Goal: Navigation & Orientation: Go to known website

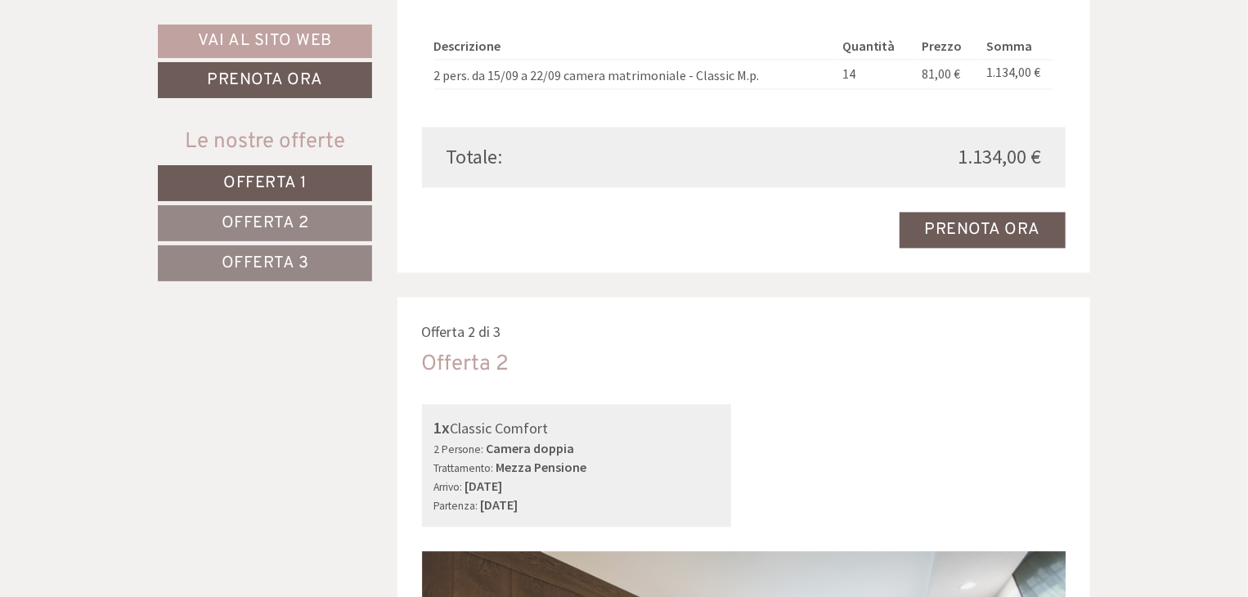
scroll to position [2088, 0]
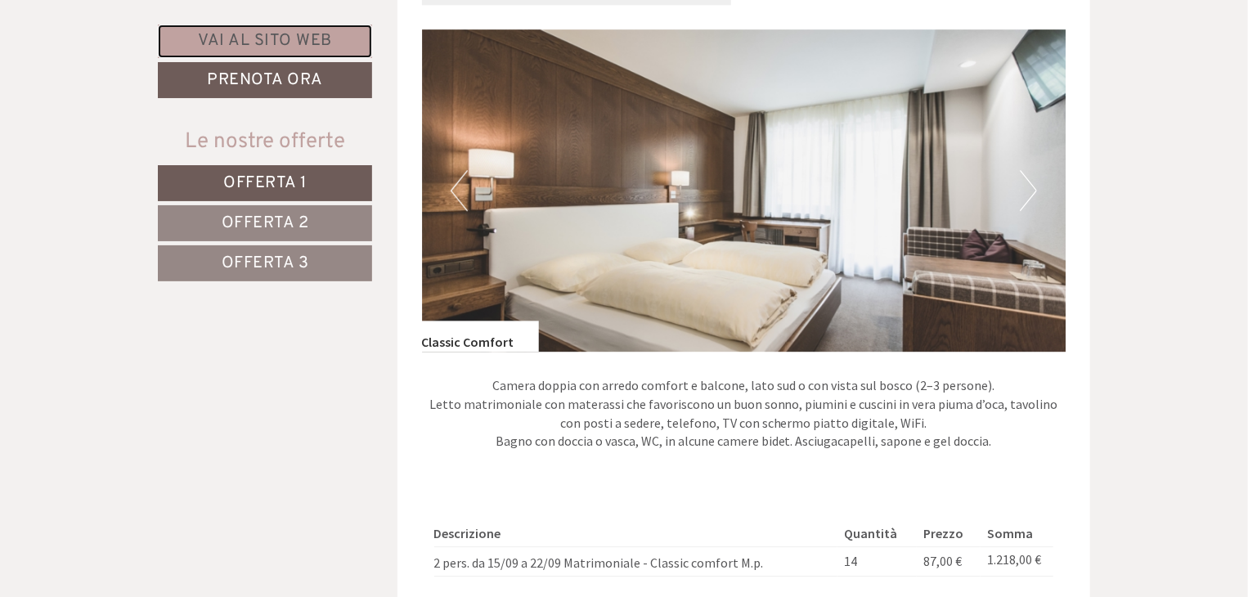
click at [312, 40] on link "Vai al sito web" at bounding box center [265, 42] width 214 height 34
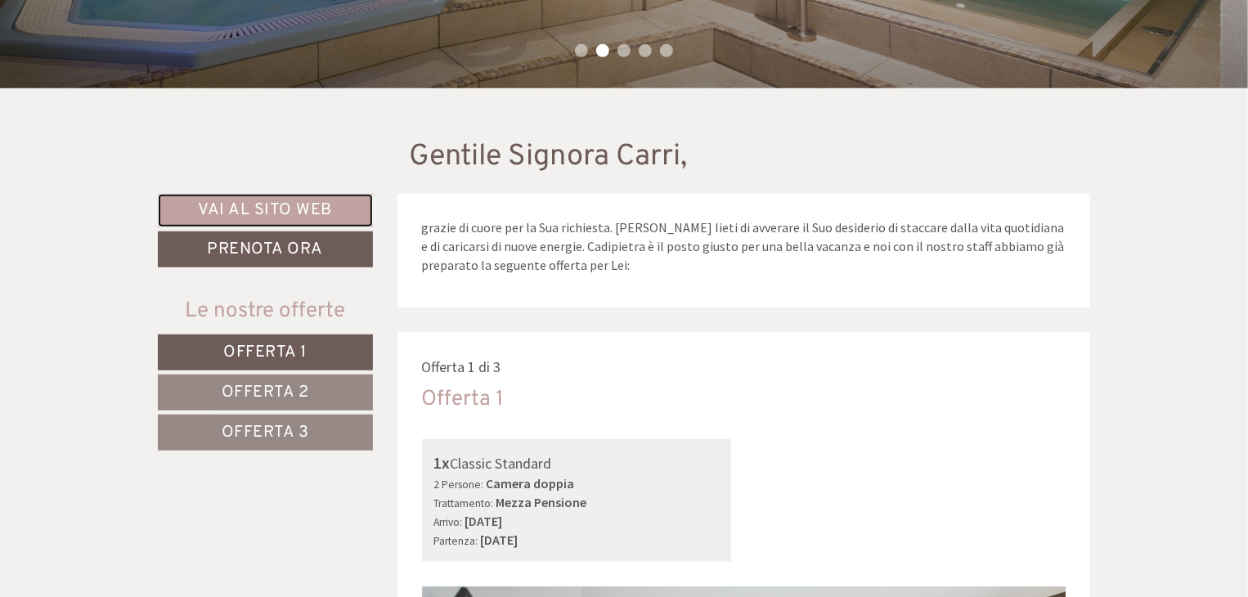
scroll to position [0, 0]
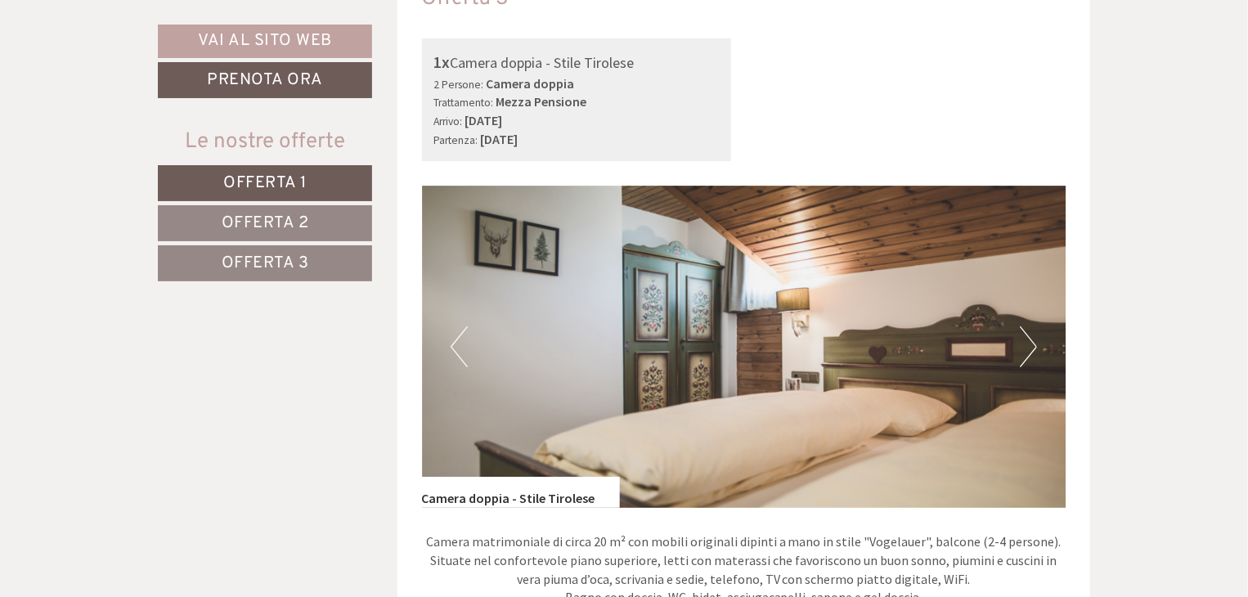
scroll to position [2974, 0]
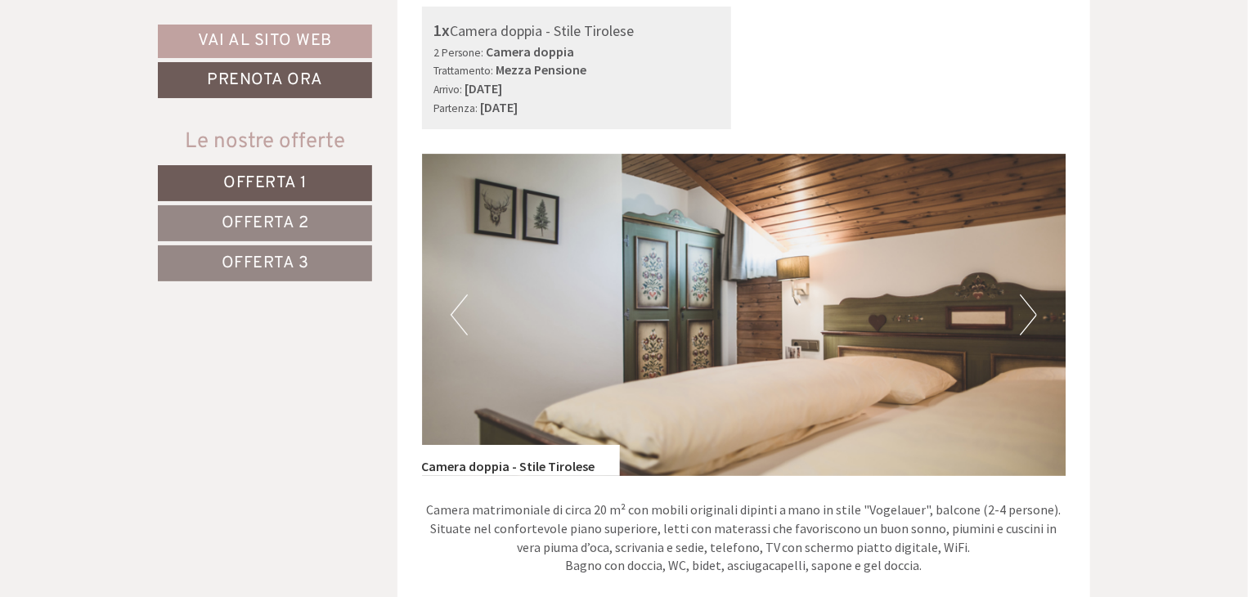
click at [1034, 325] on button "Next" at bounding box center [1028, 314] width 17 height 41
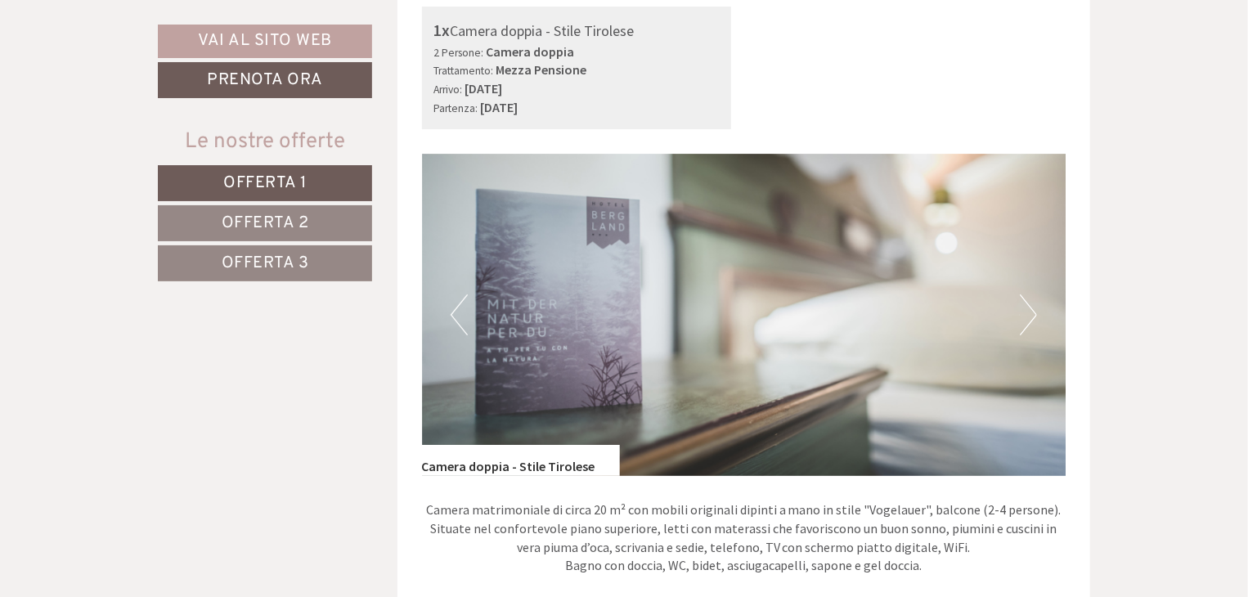
click at [1034, 325] on button "Next" at bounding box center [1028, 314] width 17 height 41
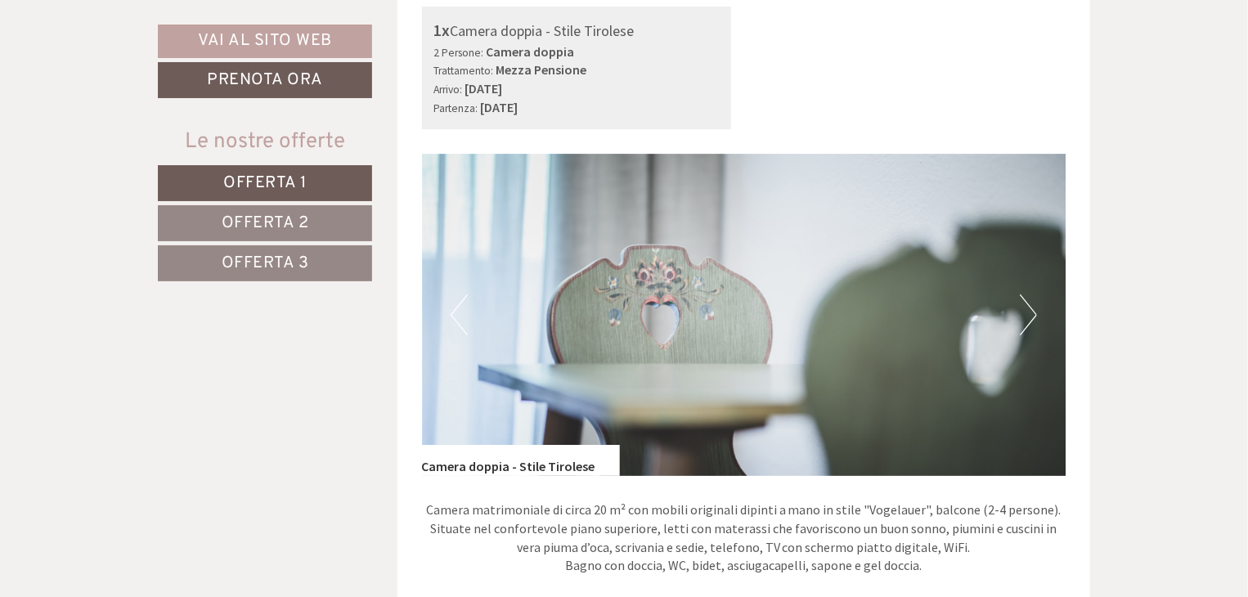
click at [1034, 325] on button "Next" at bounding box center [1028, 314] width 17 height 41
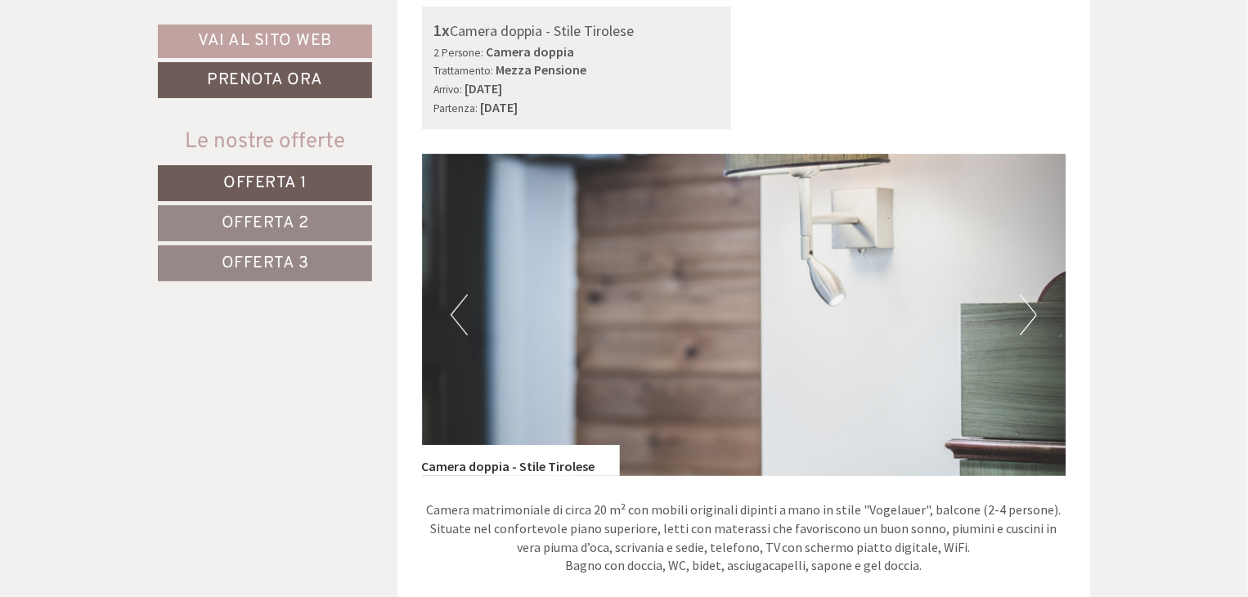
click at [1034, 325] on button "Next" at bounding box center [1028, 314] width 17 height 41
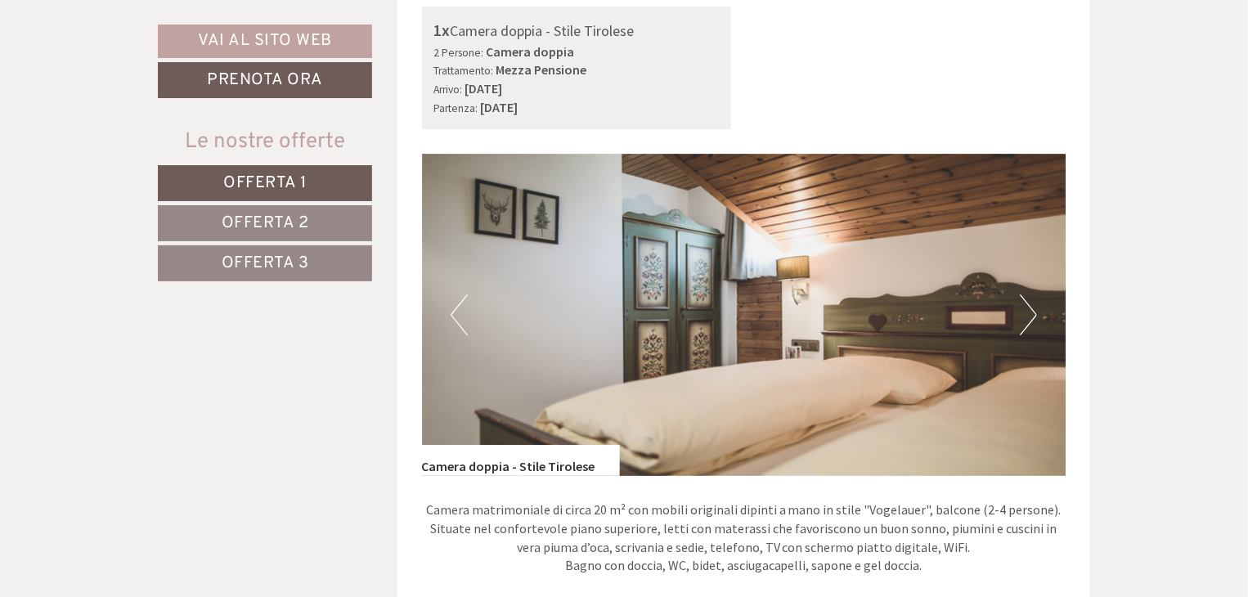
click at [1034, 325] on button "Next" at bounding box center [1028, 314] width 17 height 41
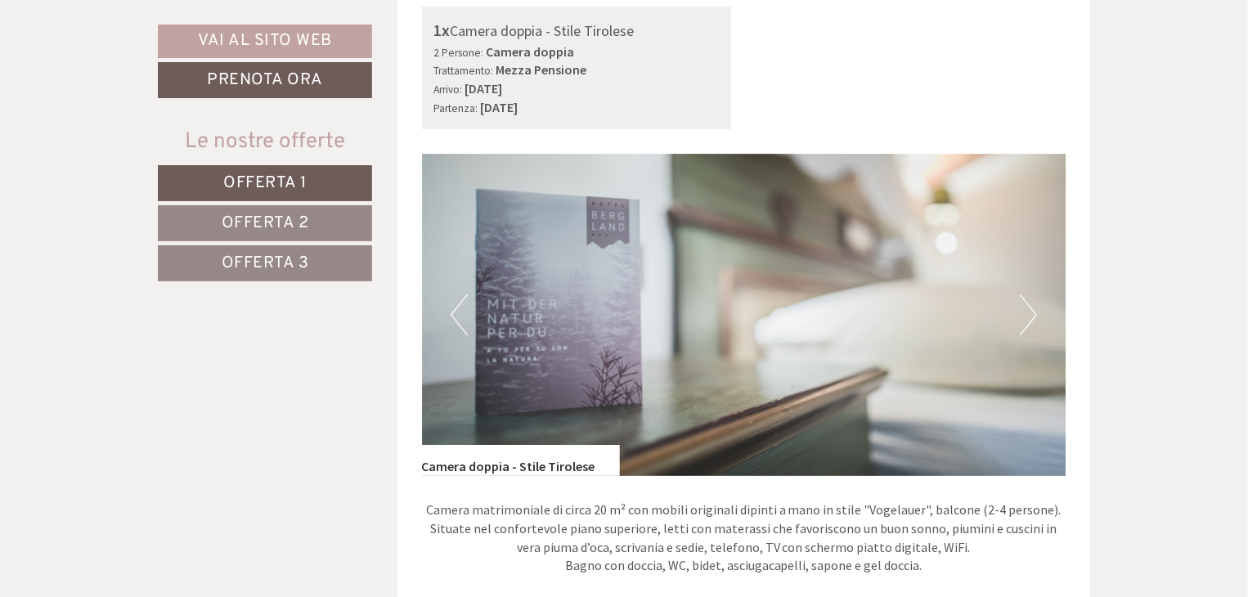
click at [1034, 325] on button "Next" at bounding box center [1028, 314] width 17 height 41
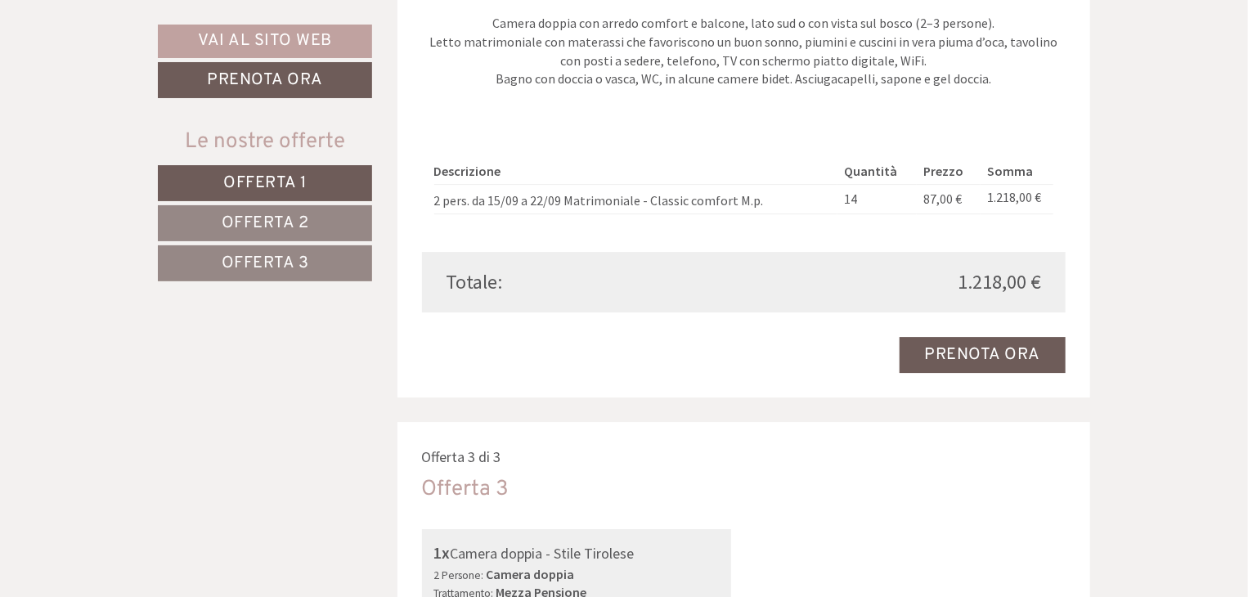
scroll to position [1929, 0]
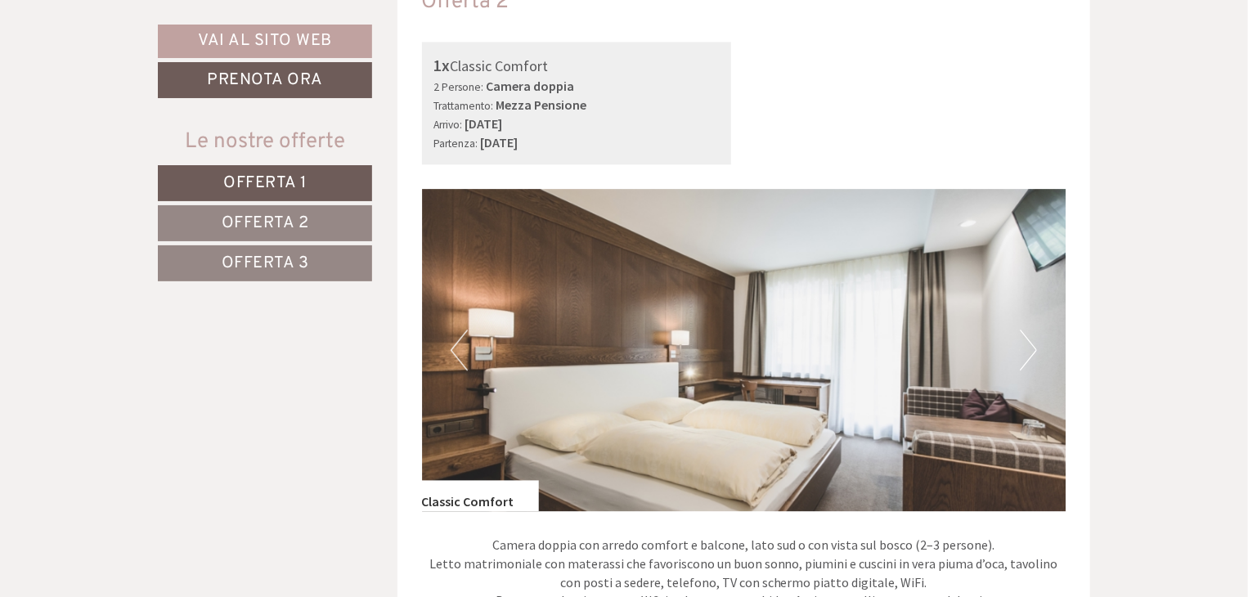
click at [1032, 344] on button "Next" at bounding box center [1028, 350] width 17 height 41
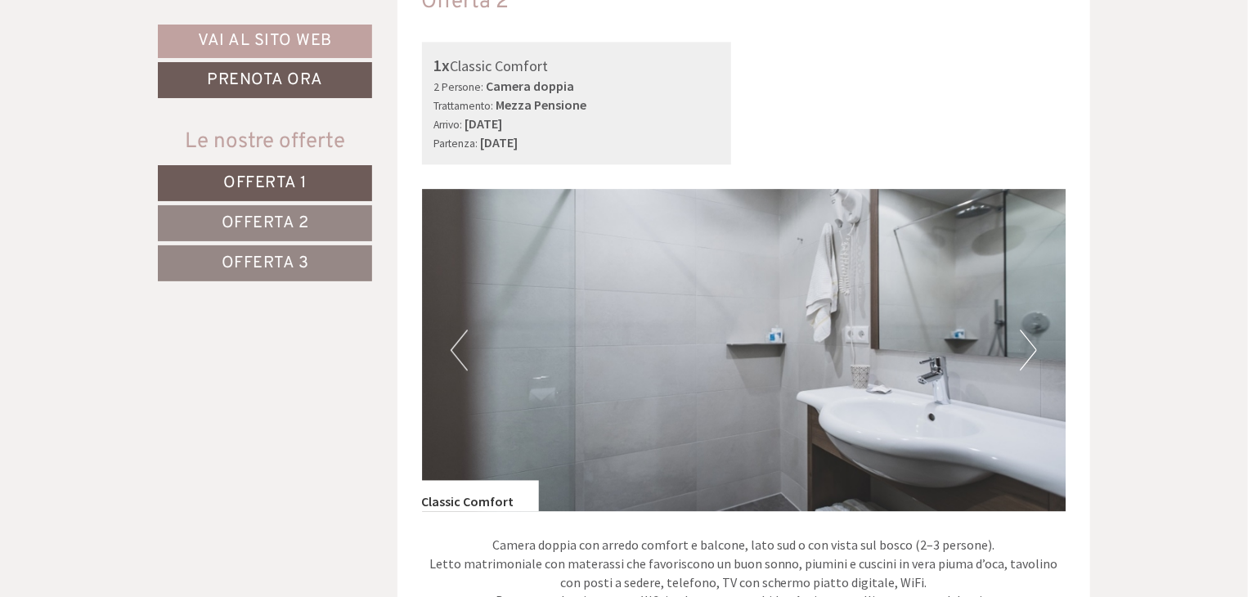
click at [1032, 344] on button "Next" at bounding box center [1028, 350] width 17 height 41
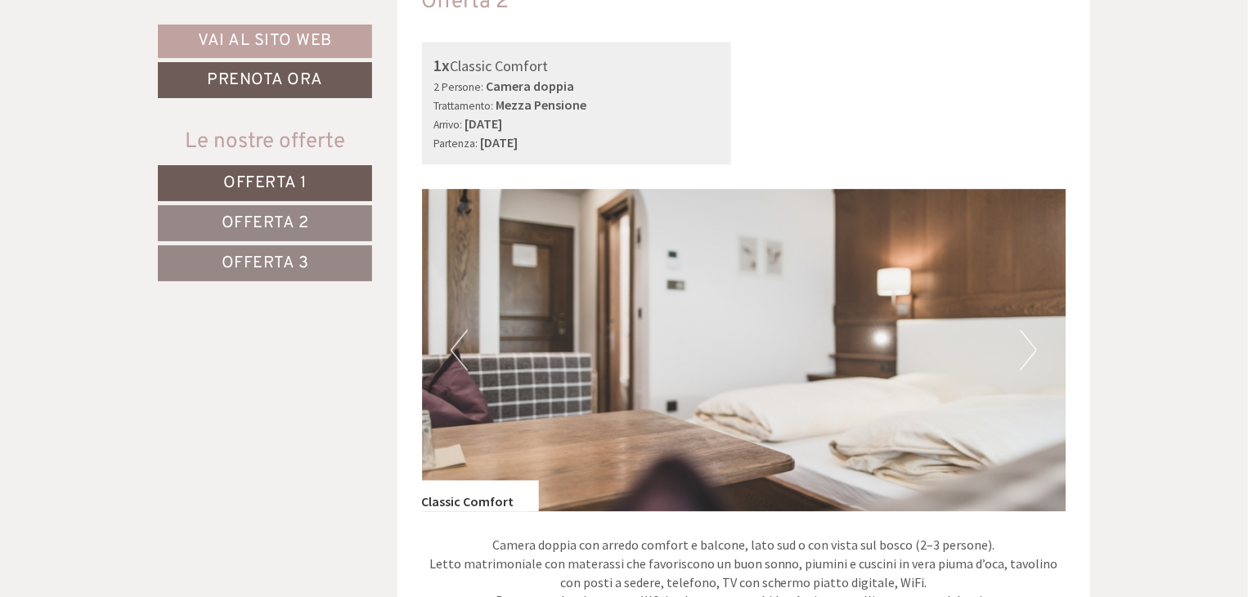
click at [1023, 354] on button "Next" at bounding box center [1028, 350] width 17 height 41
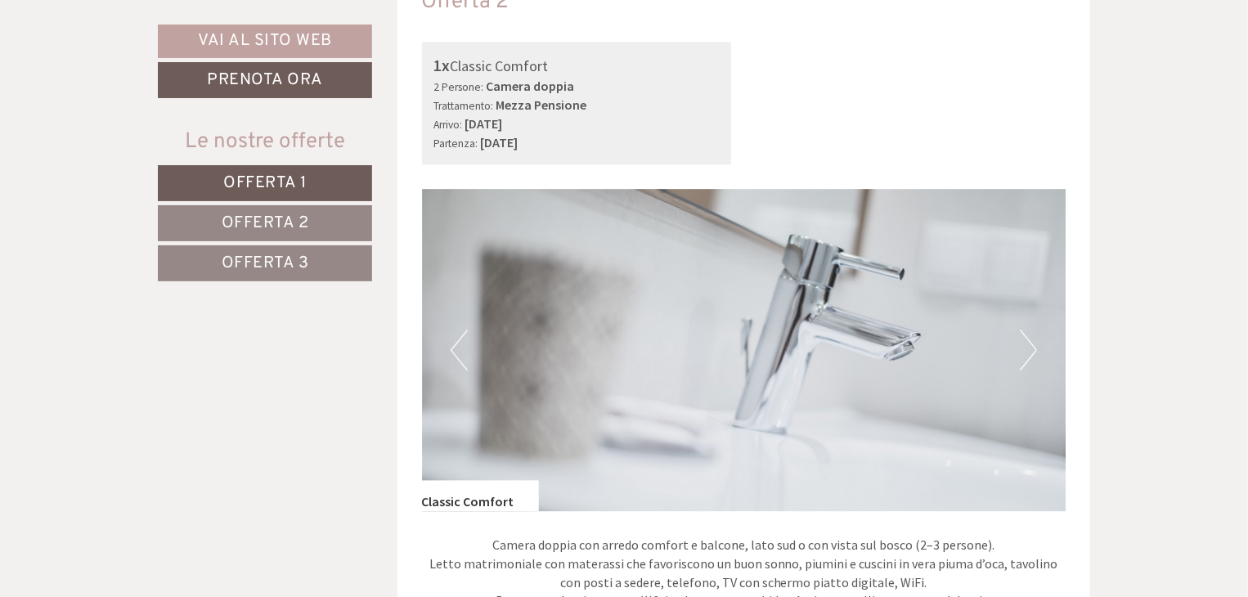
click at [1023, 354] on button "Next" at bounding box center [1028, 350] width 17 height 41
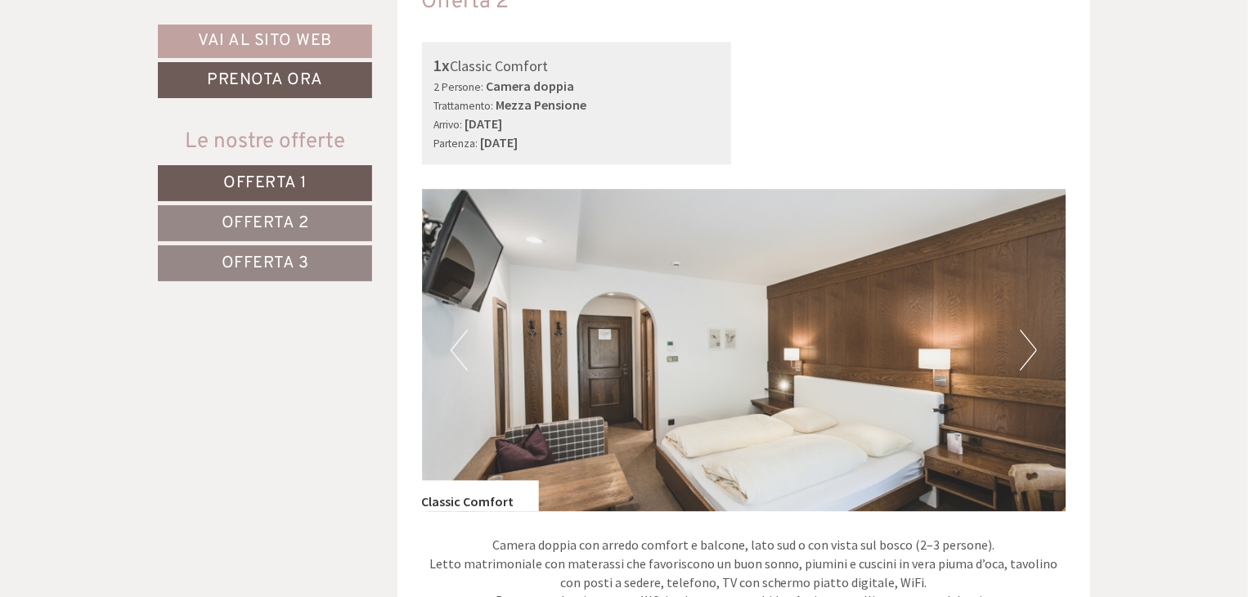
click at [1023, 354] on button "Next" at bounding box center [1028, 350] width 17 height 41
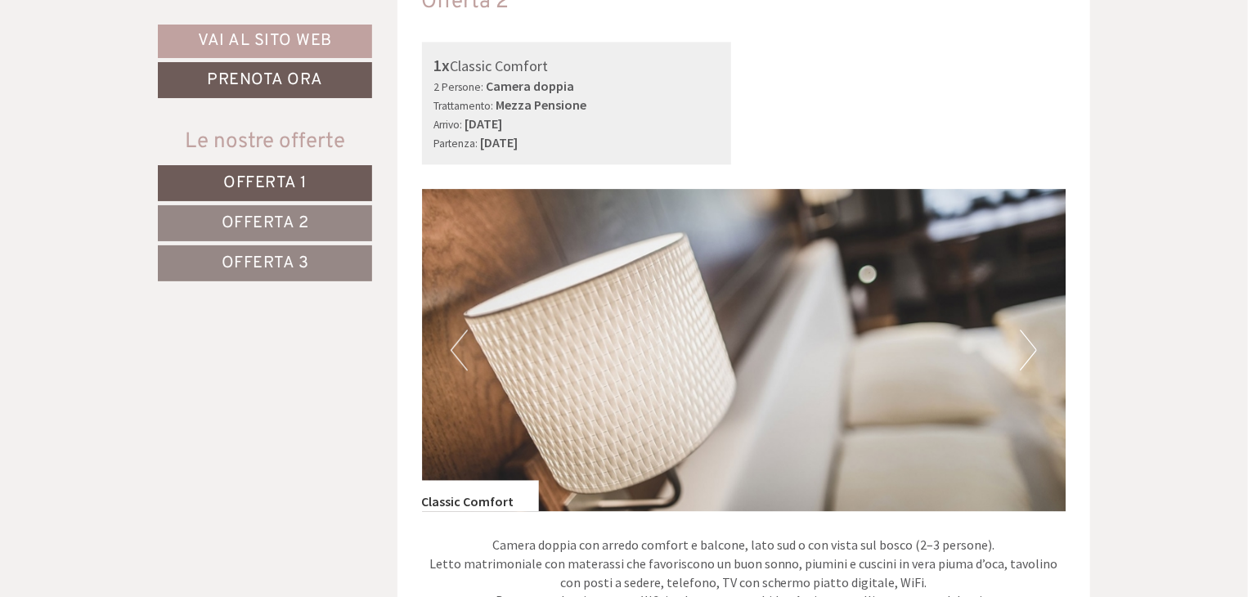
click at [1023, 354] on button "Next" at bounding box center [1028, 350] width 17 height 41
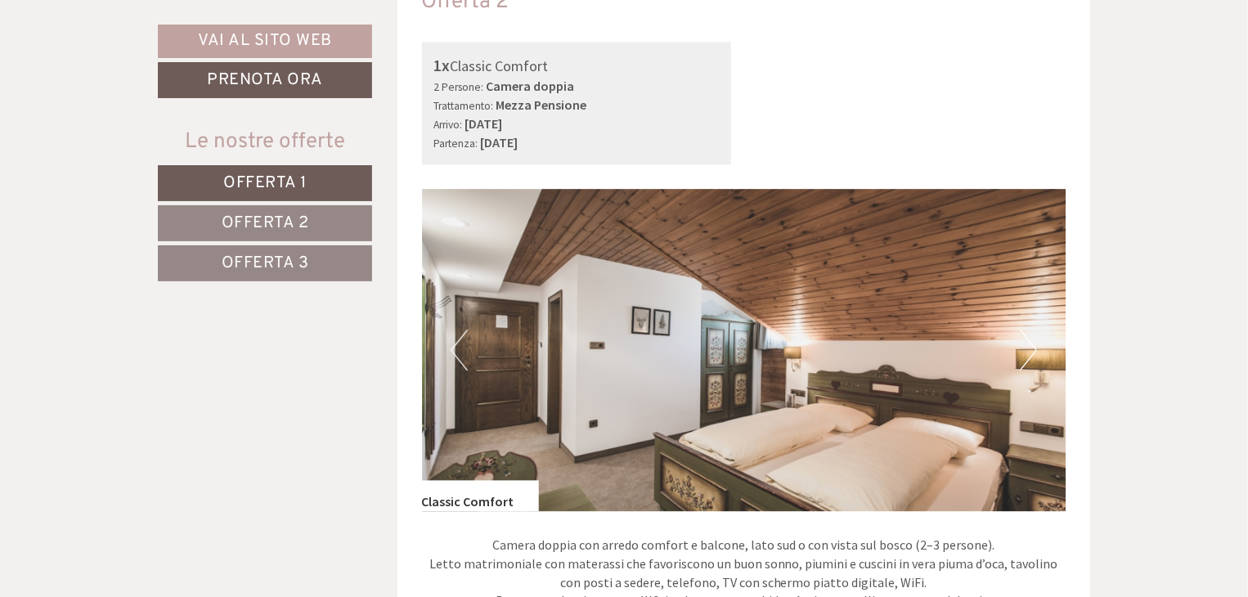
click at [1023, 354] on button "Next" at bounding box center [1028, 350] width 17 height 41
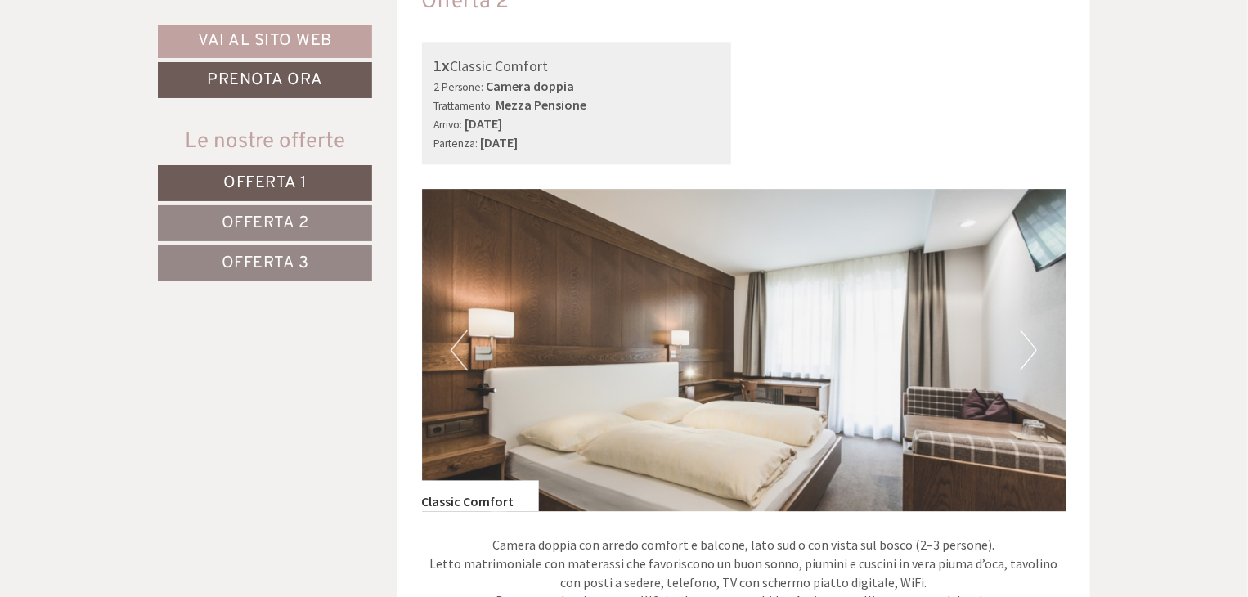
scroll to position [1407, 0]
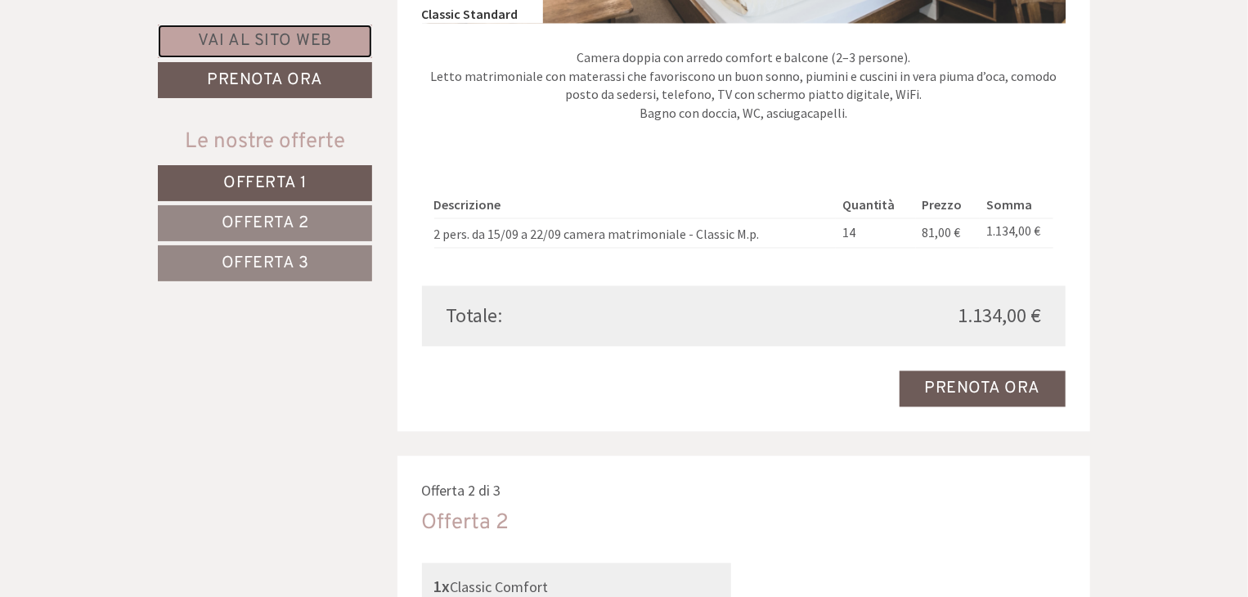
click at [290, 43] on link "Vai al sito web" at bounding box center [265, 42] width 214 height 34
